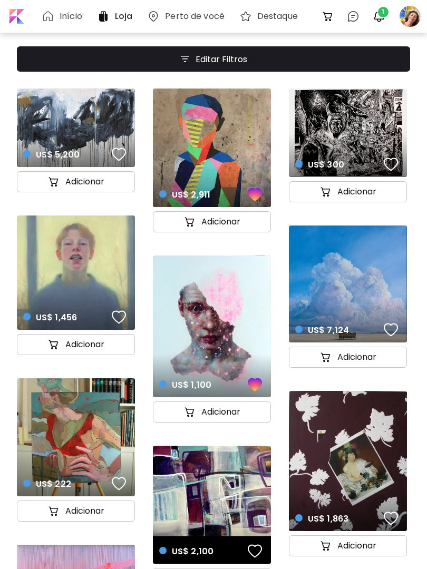
click at [383, 19] on img "button" at bounding box center [379, 16] width 13 height 13
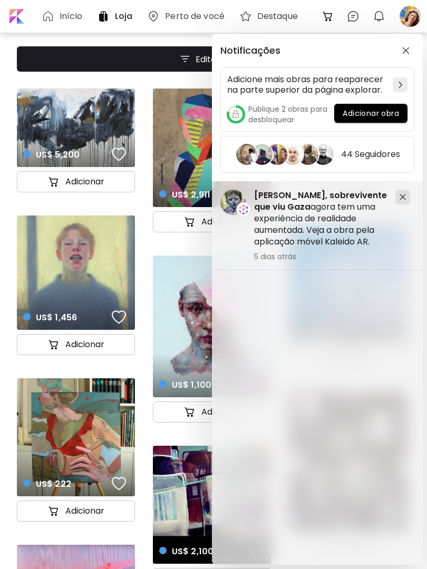
click at [420, 13] on div "Notificações Adicione mais obras para reaparecer na parte superior da página ex…" at bounding box center [213, 284] width 427 height 569
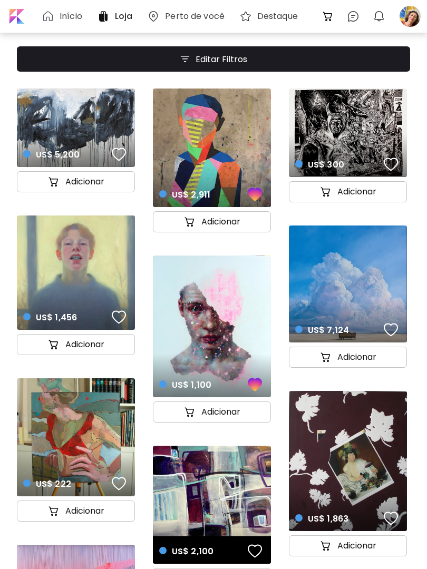
click at [408, 17] on div at bounding box center [409, 16] width 23 height 23
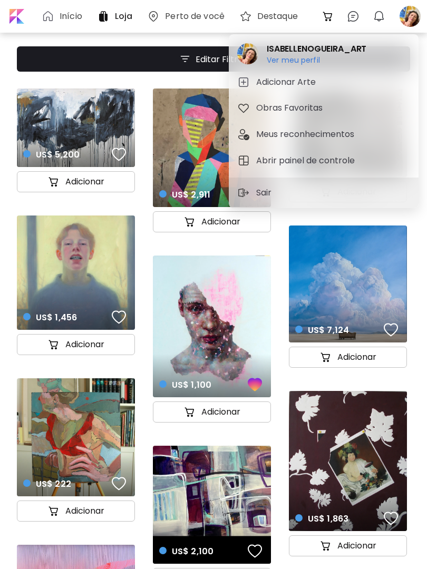
click at [308, 66] on h6 "Ver meu perfil" at bounding box center [293, 69] width 53 height 9
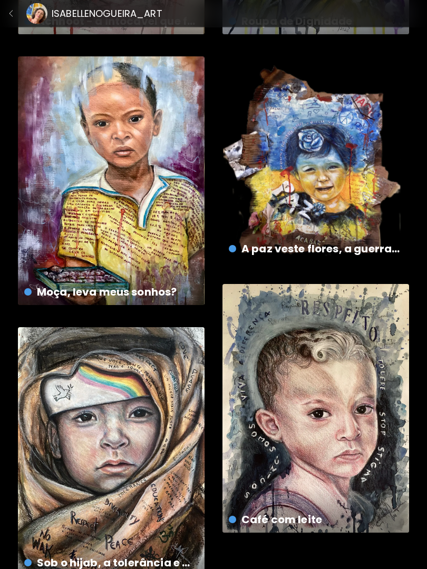
scroll to position [556, 0]
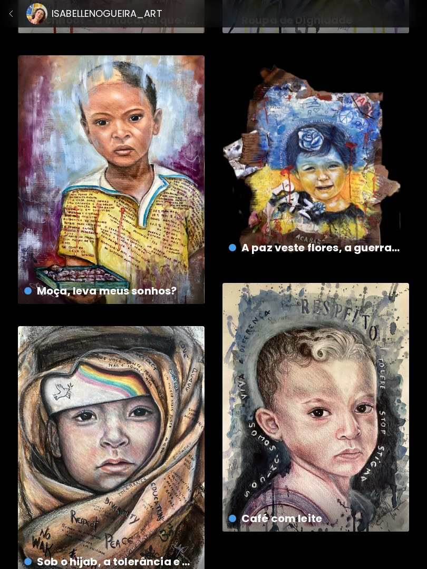
click at [370, 447] on div "Café com leite US$ 600 | 30 x 42 cm" at bounding box center [315, 407] width 187 height 249
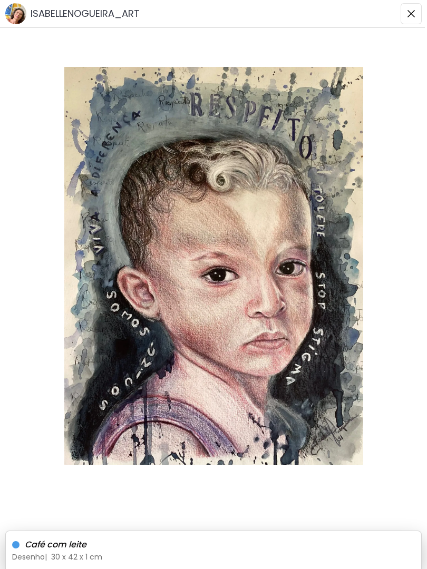
click at [311, 333] on img at bounding box center [213, 266] width 427 height 398
click at [103, 11] on h6 "ISABELLENOGUEIRA_ART" at bounding box center [85, 13] width 109 height 13
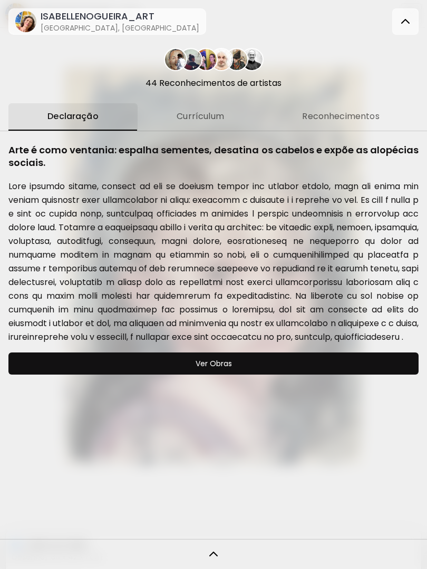
click at [406, 24] on img at bounding box center [405, 21] width 13 height 13
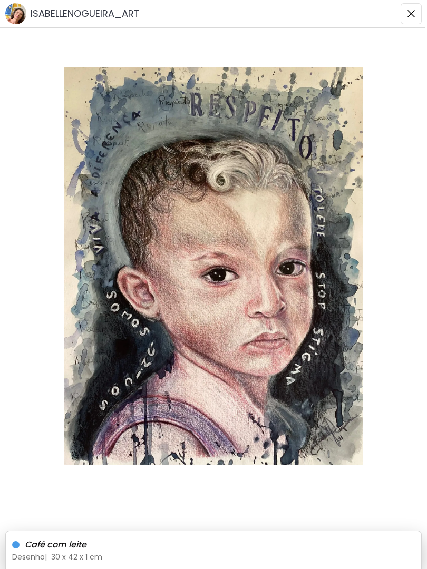
click at [409, 15] on img "button" at bounding box center [411, 13] width 8 height 8
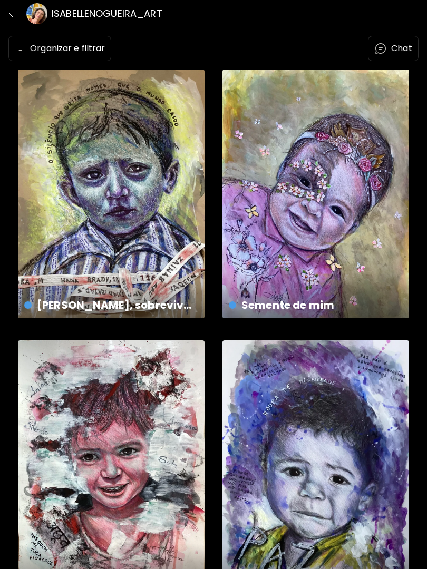
scroll to position [556, 0]
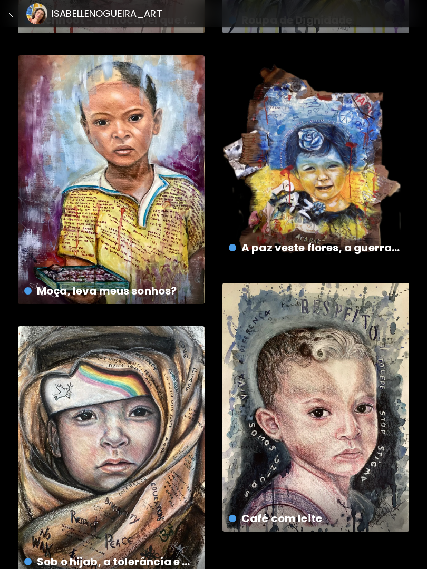
click at [14, 16] on img "button" at bounding box center [11, 13] width 8 height 8
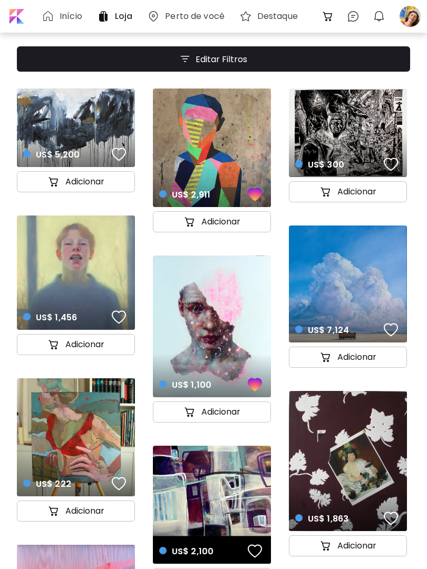
click at [410, 21] on div at bounding box center [409, 16] width 23 height 23
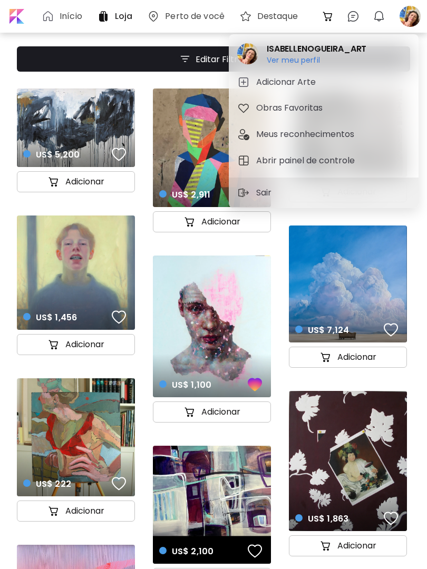
click at [333, 167] on h5 "Abrir painel de controle" at bounding box center [307, 160] width 102 height 13
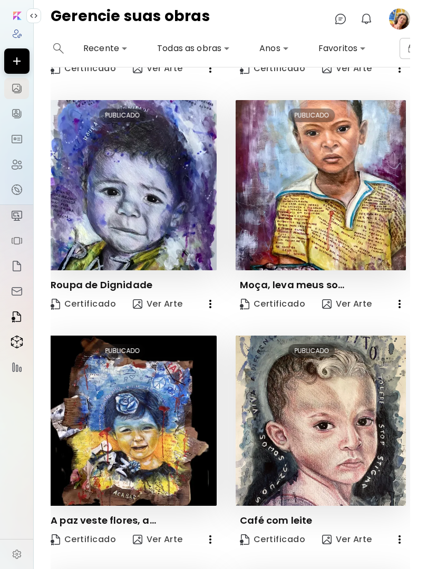
scroll to position [458, 4]
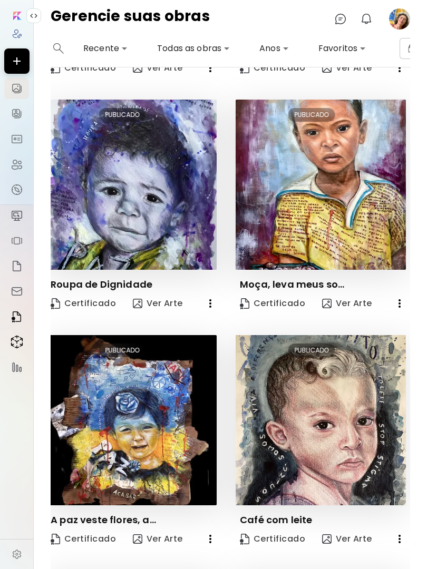
click at [401, 532] on button "button" at bounding box center [399, 539] width 21 height 21
click at [374, 456] on div at bounding box center [213, 284] width 427 height 569
click at [356, 534] on span "Ver Arte" at bounding box center [347, 539] width 50 height 12
